Goal: Communication & Community: Answer question/provide support

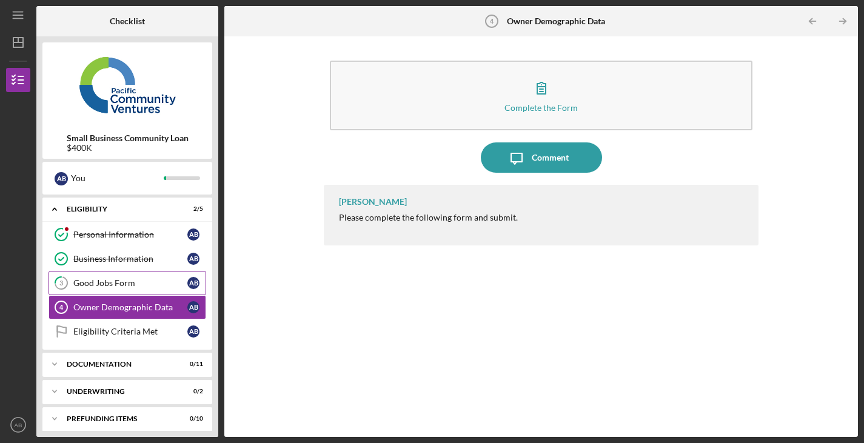
scroll to position [7, 0]
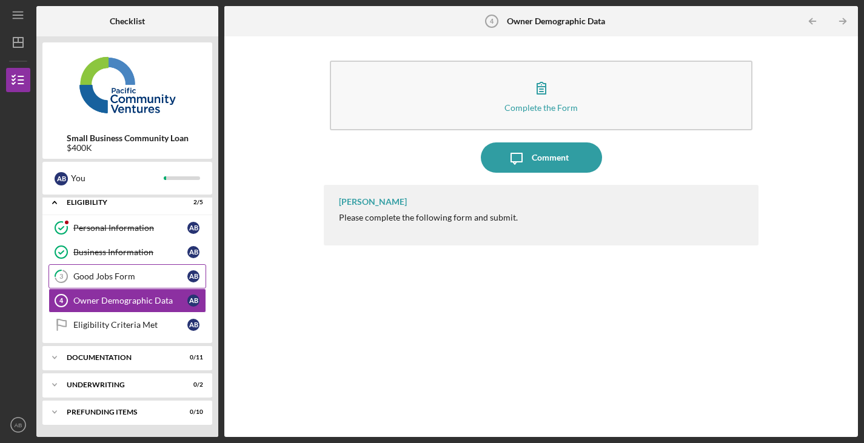
click at [135, 273] on div "Good Jobs Form" at bounding box center [130, 277] width 114 height 10
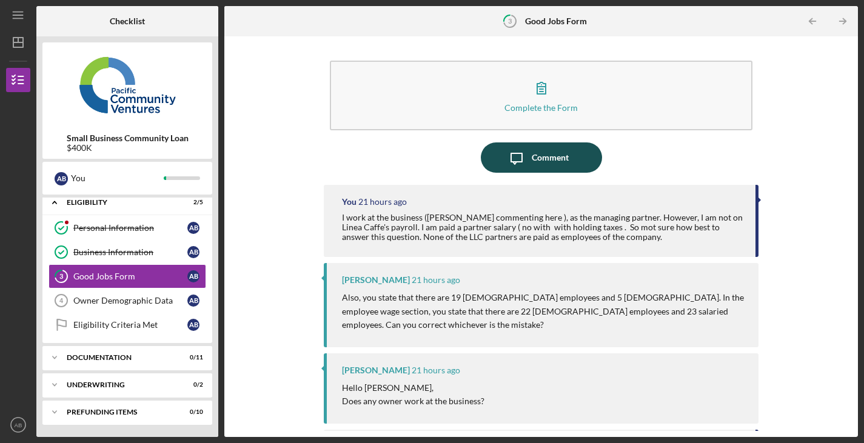
click at [538, 150] on div "Comment" at bounding box center [550, 157] width 37 height 30
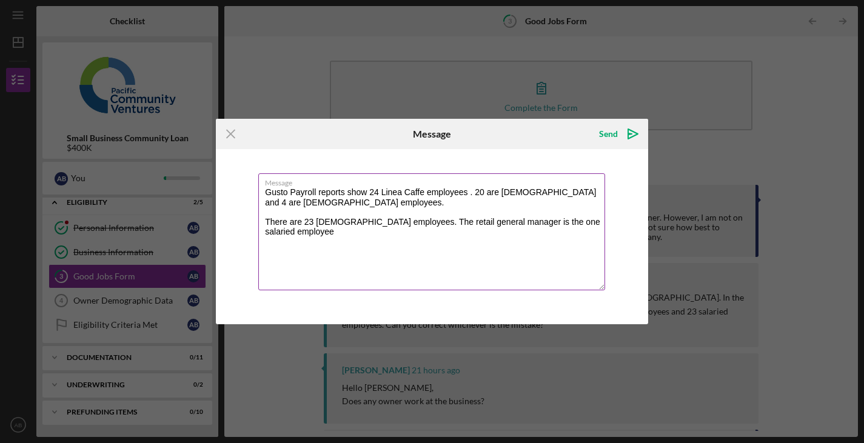
click at [270, 204] on textarea "Gusto Payroll reports show 24 Linea Caffe employees . 20 are Full time and 4 ar…" at bounding box center [431, 231] width 347 height 117
click at [269, 205] on textarea "Gusto Payroll reports show 24 Linea Caffe employees . 20 are Full time and 4 ar…" at bounding box center [431, 231] width 347 height 117
click at [533, 203] on textarea "Hello Alberto. Gusto Payroll reports show 24 Linea Caffe employees . 20 are Ful…" at bounding box center [431, 231] width 347 height 117
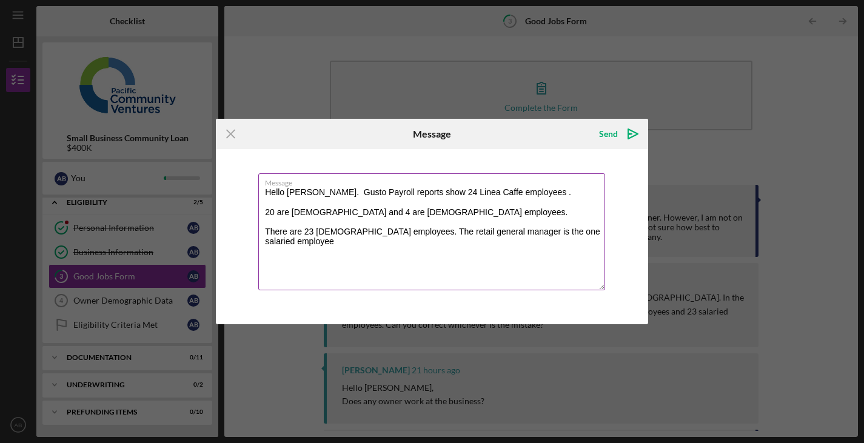
click at [341, 221] on textarea "Hello Alberto. Gusto Payroll reports show 24 Linea Caffe employees . 20 are Ful…" at bounding box center [431, 231] width 347 height 117
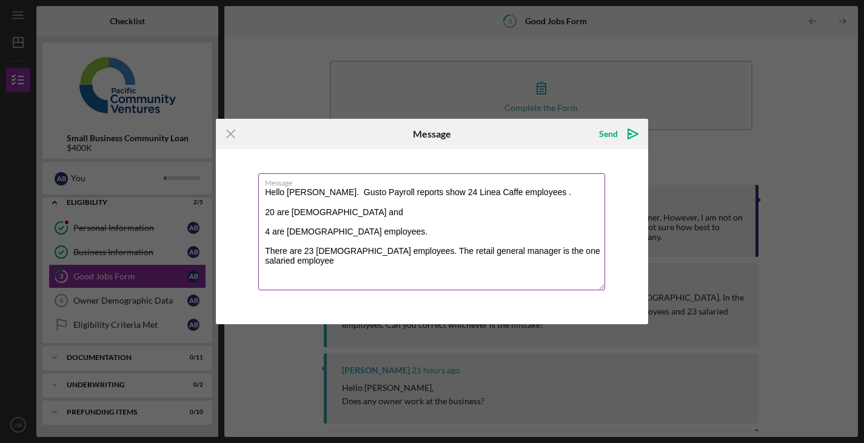
click at [388, 259] on textarea "Hello Alberto. Gusto Payroll reports show 24 Linea Caffe employees . 20 are Ful…" at bounding box center [431, 231] width 347 height 117
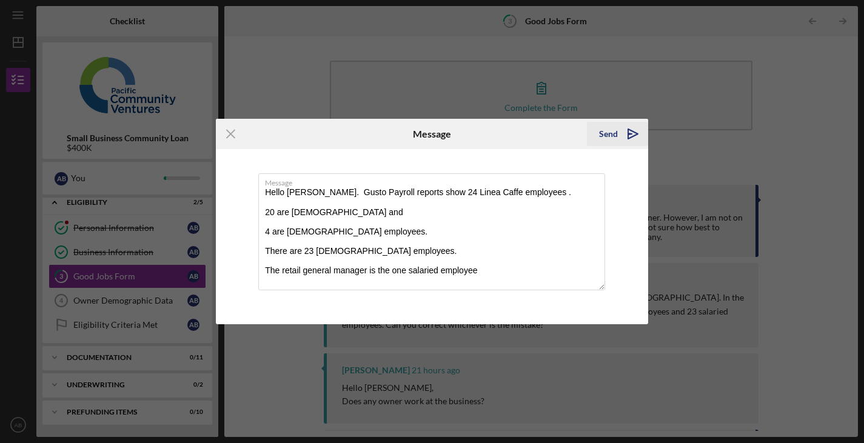
type textarea "Hello Alberto. Gusto Payroll reports show 24 Linea Caffe employees . 20 are Ful…"
click at [630, 129] on icon "Icon/icon-invite-send" at bounding box center [633, 134] width 30 height 30
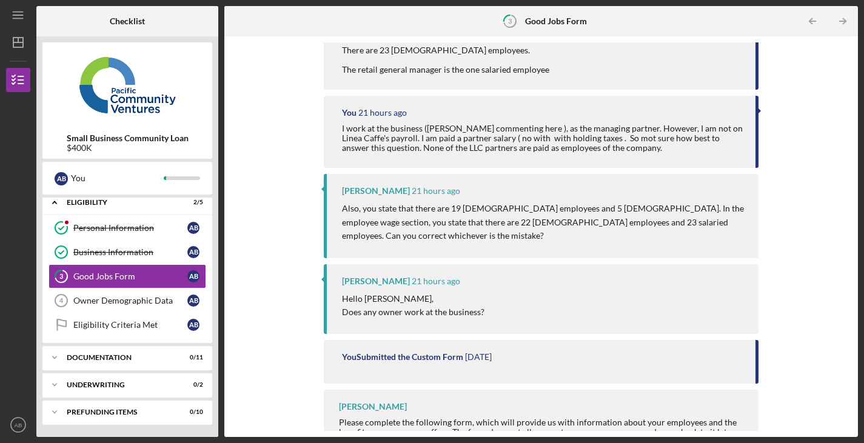
scroll to position [241, 0]
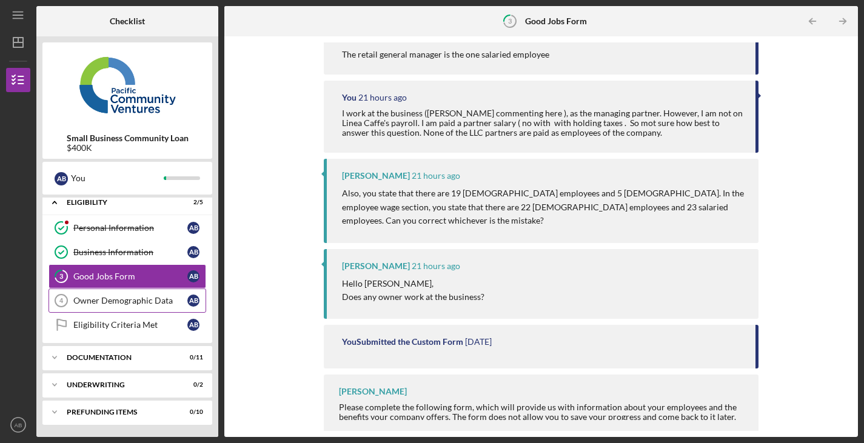
click at [144, 298] on div "Owner Demographic Data" at bounding box center [130, 301] width 114 height 10
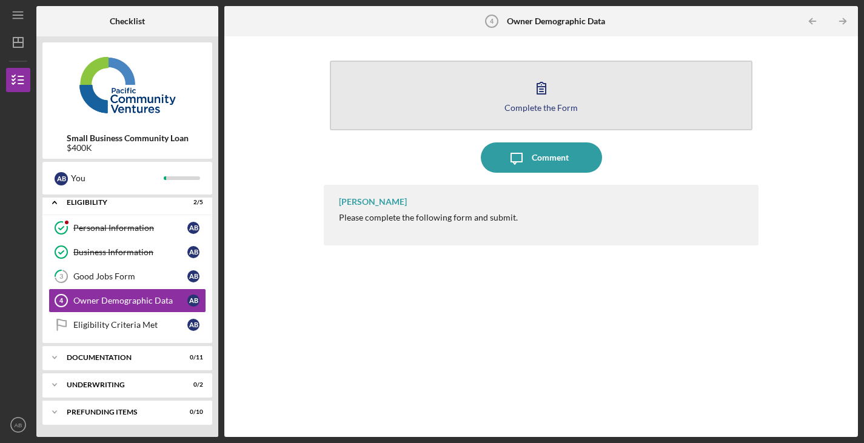
click at [537, 91] on icon "button" at bounding box center [541, 88] width 8 height 12
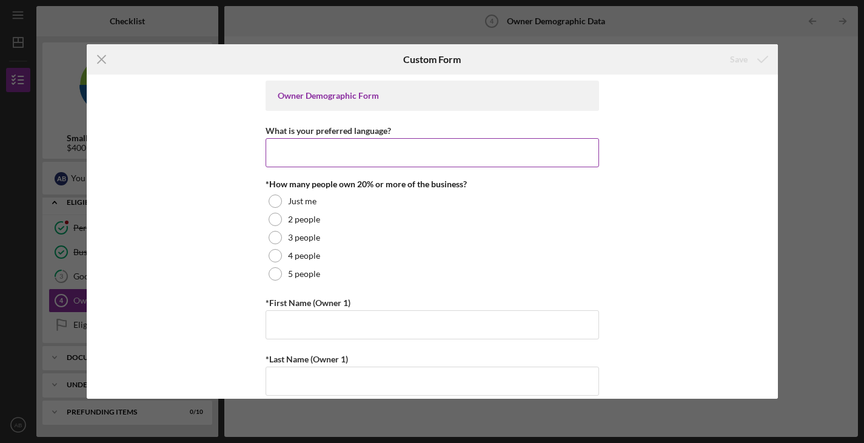
click at [399, 158] on input "What is your preferred language?" at bounding box center [431, 152] width 333 height 29
type input "English"
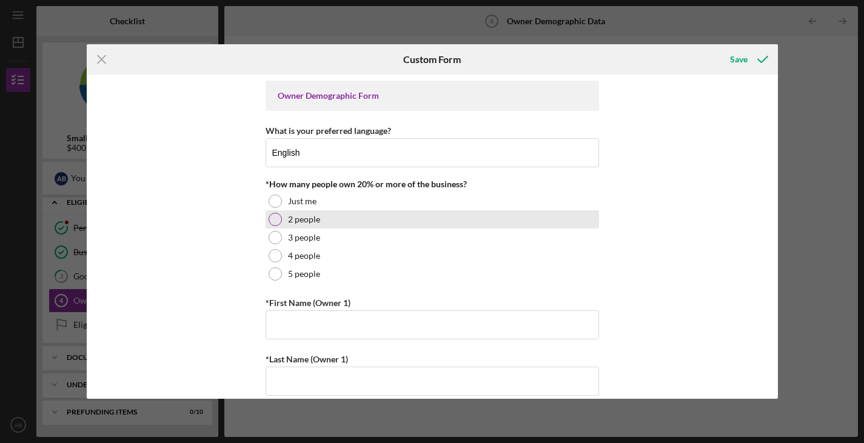
click at [272, 221] on div at bounding box center [275, 219] width 13 height 13
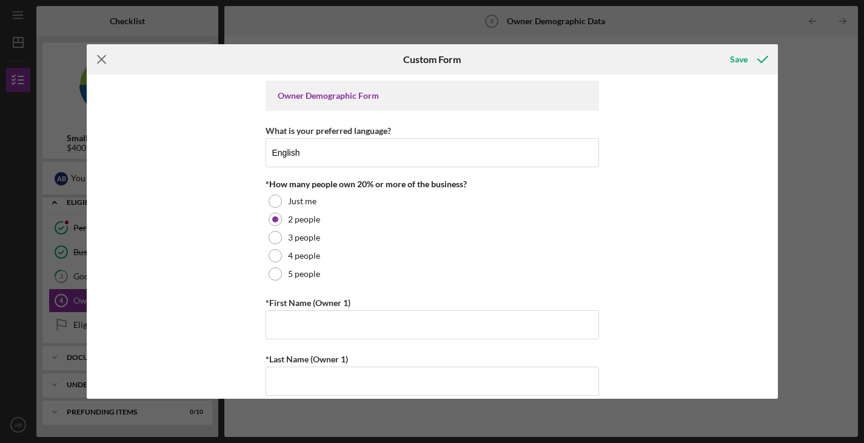
click at [100, 57] on icon "Icon/Menu Close" at bounding box center [102, 59] width 30 height 30
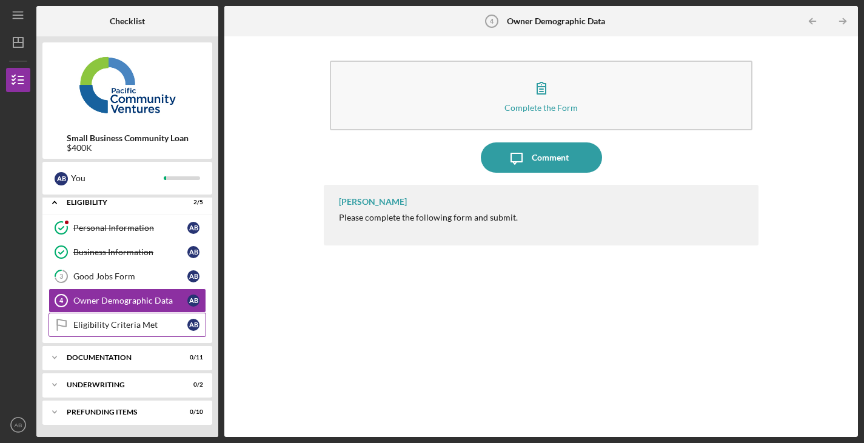
click at [145, 318] on link "Eligibility Criteria Met Eligibility Criteria Met A B" at bounding box center [127, 325] width 158 height 24
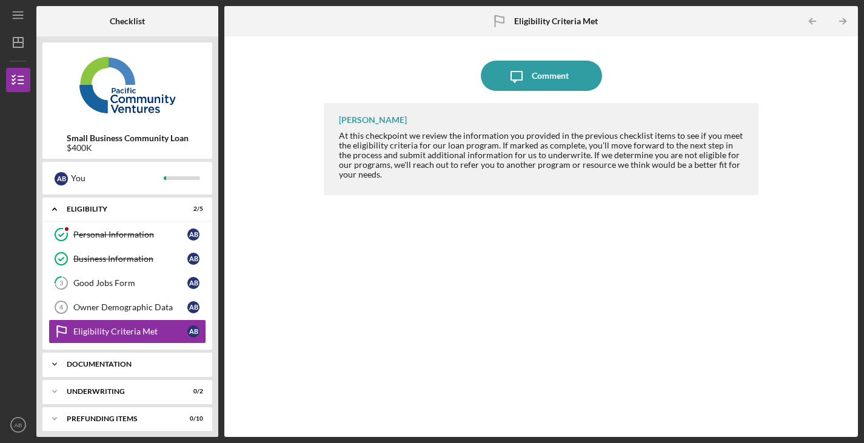
click at [142, 358] on div "Icon/Expander Documentation 0 / 11" at bounding box center [127, 364] width 170 height 24
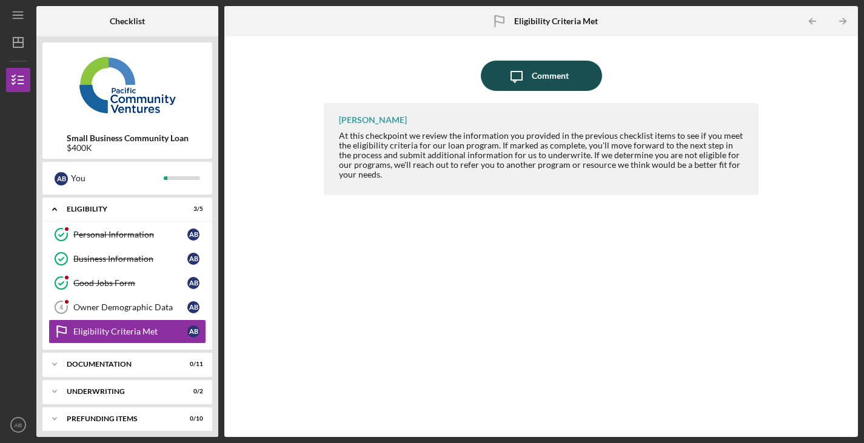
click at [550, 64] on div "Comment" at bounding box center [550, 76] width 37 height 30
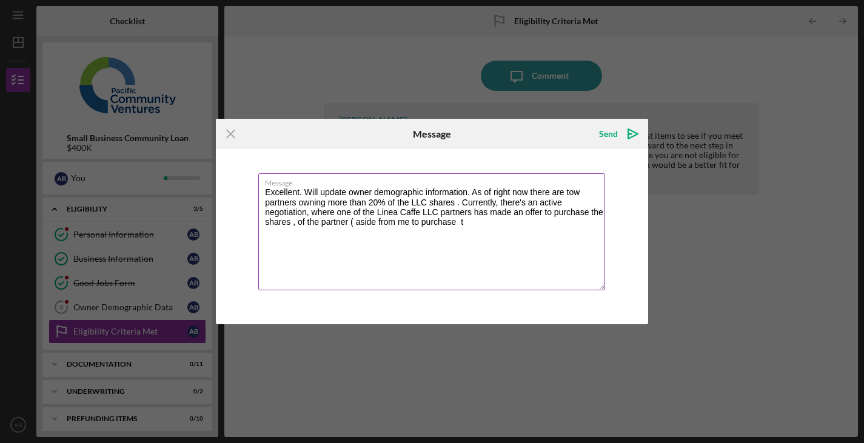
click at [508, 230] on textarea "Excellent. Will update owner demographic information. As of right now there are…" at bounding box center [431, 231] width 347 height 117
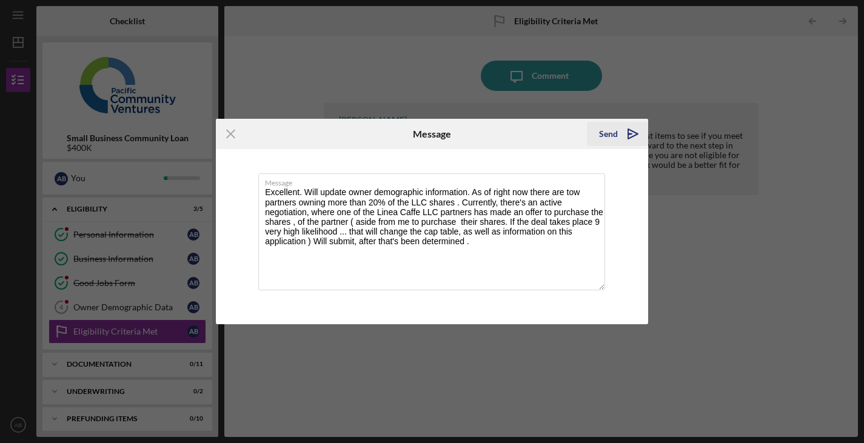
type textarea "Excellent. Will update owner demographic information. As of right now there are…"
click at [633, 135] on icon "Icon/icon-invite-send" at bounding box center [633, 134] width 30 height 30
